Goal: Task Accomplishment & Management: Use online tool/utility

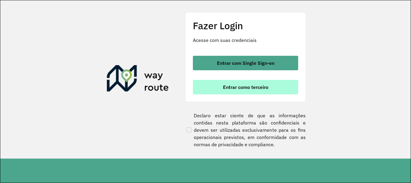
click at [238, 87] on span "Entrar como terceiro" at bounding box center [245, 87] width 45 height 5
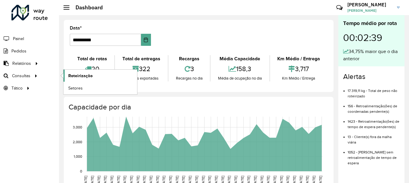
click at [77, 79] on link "Roteirização" at bounding box center [100, 75] width 74 height 12
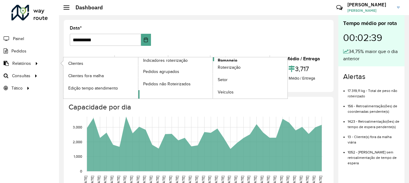
click at [231, 60] on span "Romaneio" at bounding box center [228, 60] width 20 height 6
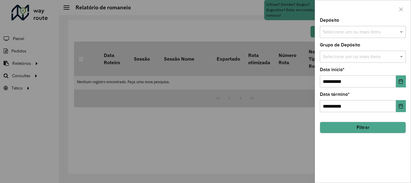
click at [356, 32] on input "text" at bounding box center [359, 32] width 77 height 7
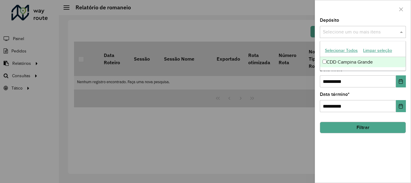
click at [346, 60] on div "CDD Campina Grande" at bounding box center [362, 62] width 85 height 10
click at [346, 17] on div at bounding box center [363, 9] width 96 height 18
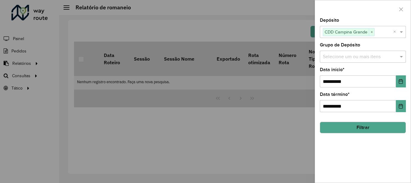
click at [342, 59] on input "text" at bounding box center [359, 56] width 77 height 7
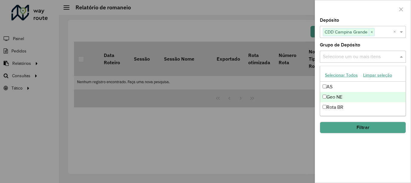
click at [339, 95] on div "Geo NE" at bounding box center [362, 97] width 85 height 10
click at [357, 19] on div "Depósito Selecione um ou mais itens CDD Campina Grande × ×" at bounding box center [363, 28] width 86 height 20
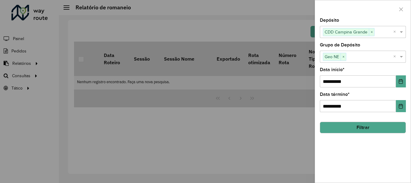
click at [347, 125] on button "Filtrar" at bounding box center [363, 127] width 86 height 11
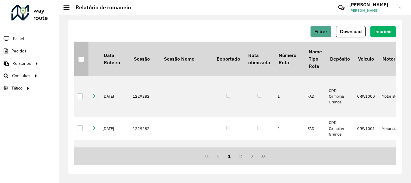
click at [80, 58] on div at bounding box center [81, 59] width 6 height 6
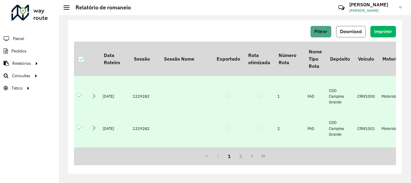
click at [358, 28] on button "Download" at bounding box center [350, 31] width 29 height 11
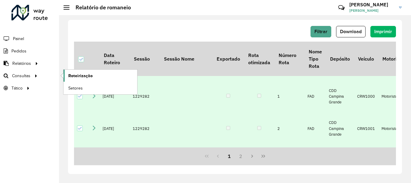
click at [66, 73] on link "Roteirização" at bounding box center [100, 75] width 74 height 12
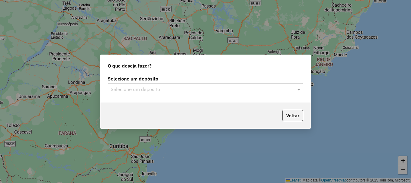
click at [209, 89] on input "text" at bounding box center [199, 89] width 177 height 7
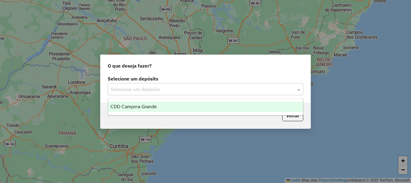
click at [203, 105] on div "CDD Campina Grande" at bounding box center [205, 106] width 195 height 10
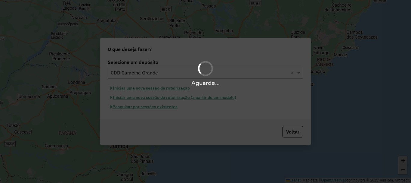
click at [204, 71] on div at bounding box center [206, 68] width 20 height 20
click at [171, 107] on div "Aguarde..." at bounding box center [205, 91] width 411 height 183
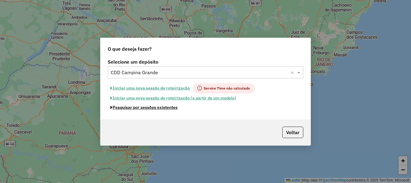
click at [171, 107] on button "Pesquisar por sessões existentes" at bounding box center [144, 107] width 73 height 9
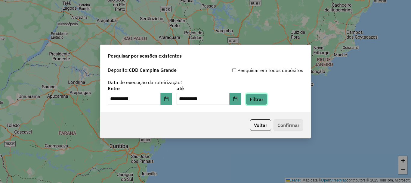
click at [267, 96] on button "Filtrar" at bounding box center [256, 98] width 21 height 11
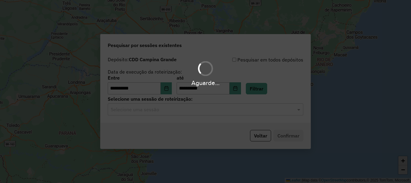
click at [139, 112] on input "text" at bounding box center [199, 109] width 177 height 7
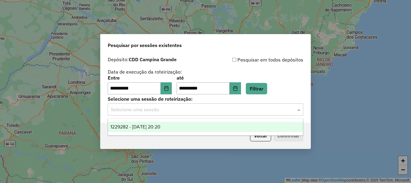
click at [138, 128] on span "1229282 - 13/08/2025 20:20" at bounding box center [135, 126] width 50 height 5
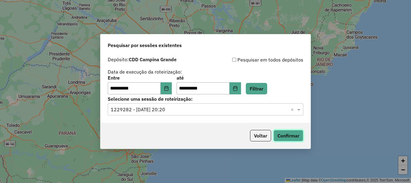
click at [295, 139] on button "Confirmar" at bounding box center [288, 135] width 30 height 11
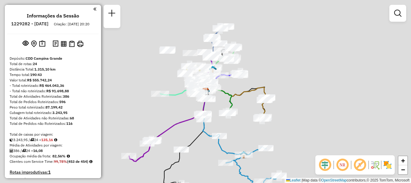
click at [0, 0] on div "Aguarde..." at bounding box center [0, 0] width 0 height 0
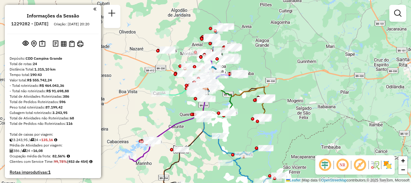
click at [341, 165] on em at bounding box center [342, 164] width 14 height 14
